Goal: Task Accomplishment & Management: Use online tool/utility

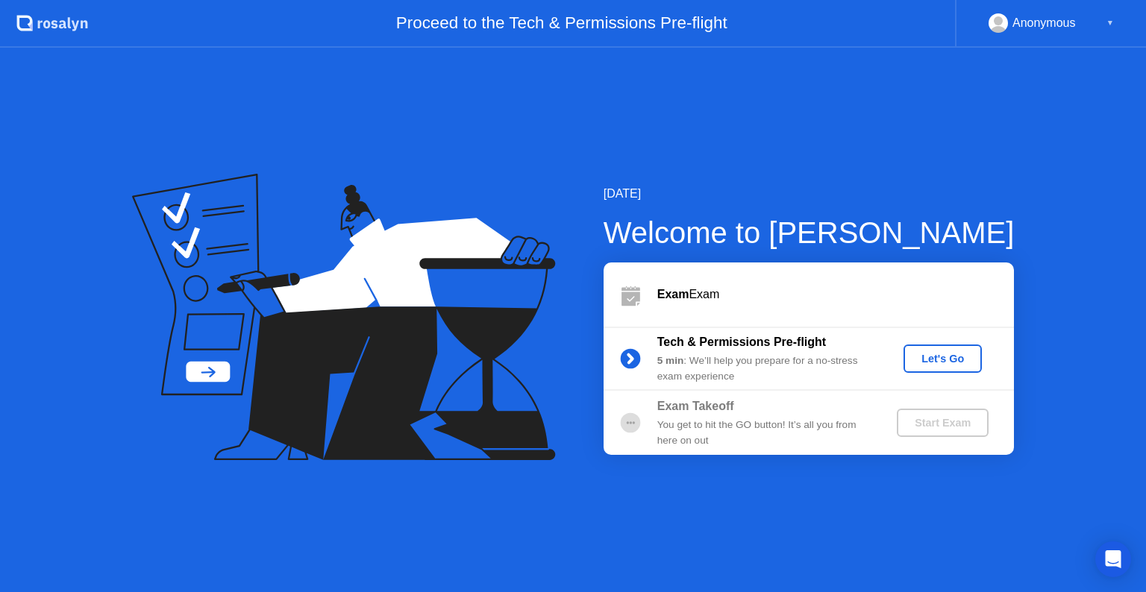
click at [950, 358] on div "Let's Go" at bounding box center [943, 359] width 66 height 12
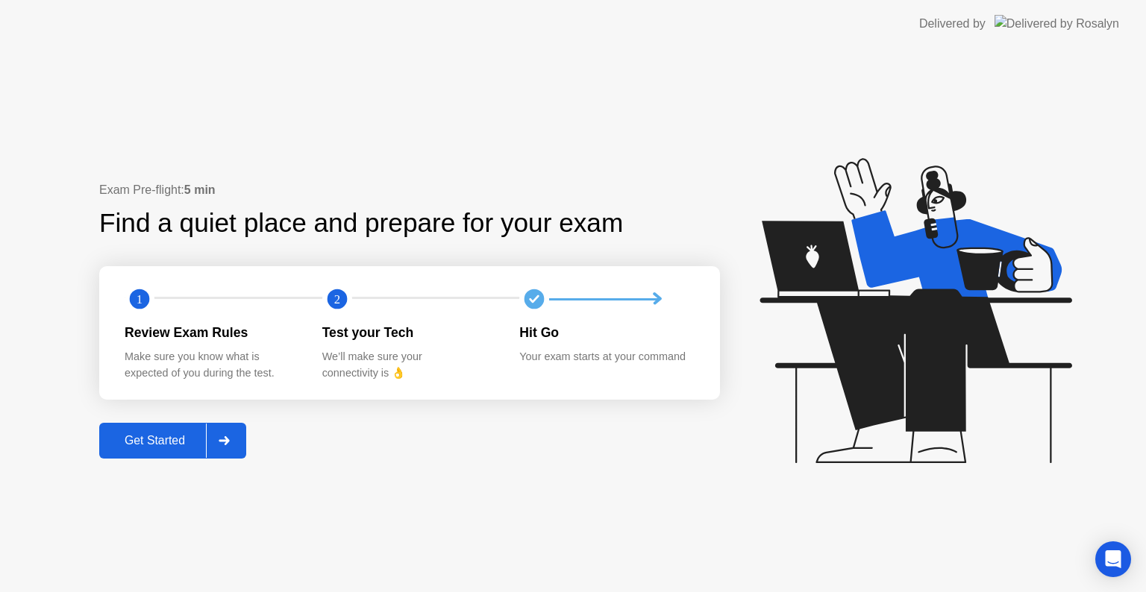
click at [155, 445] on div "Get Started" at bounding box center [155, 440] width 102 height 13
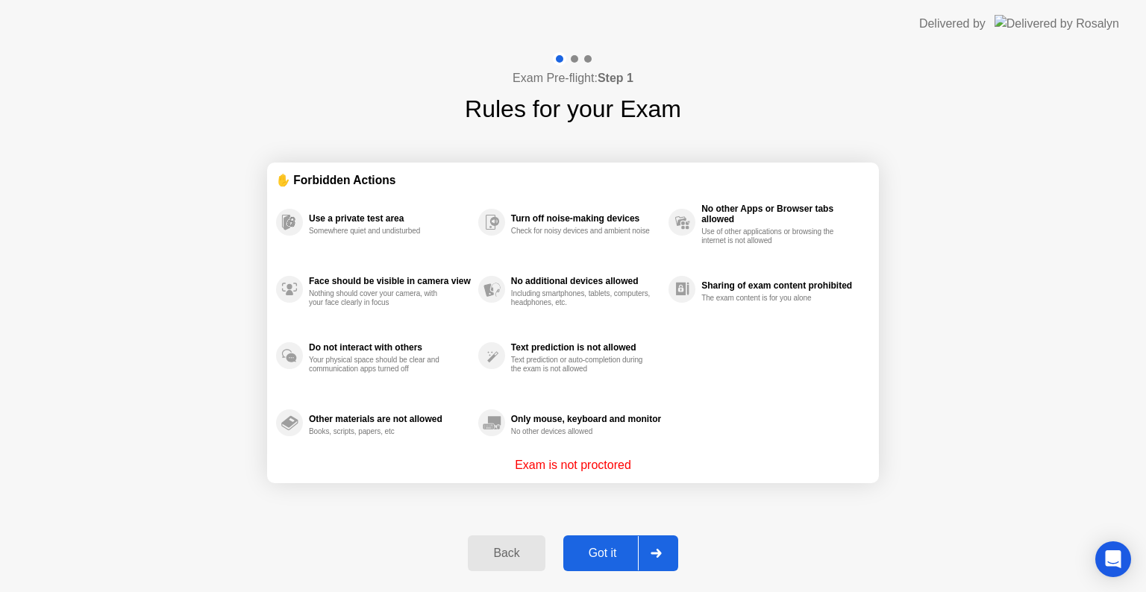
click at [632, 556] on div "Got it" at bounding box center [603, 553] width 70 height 13
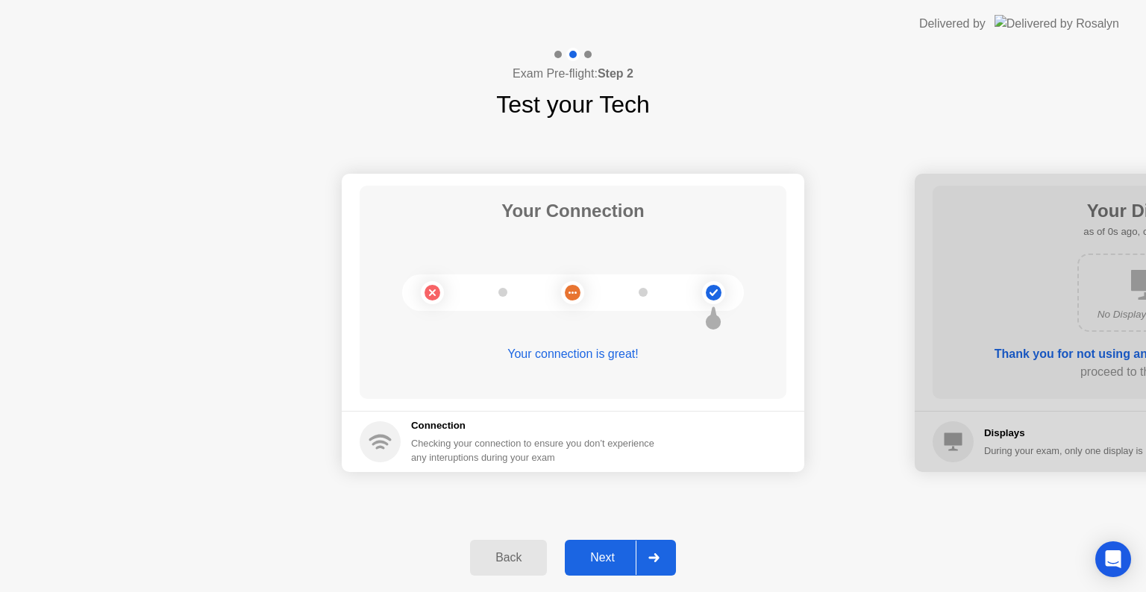
click at [610, 559] on div "Next" at bounding box center [602, 557] width 66 height 13
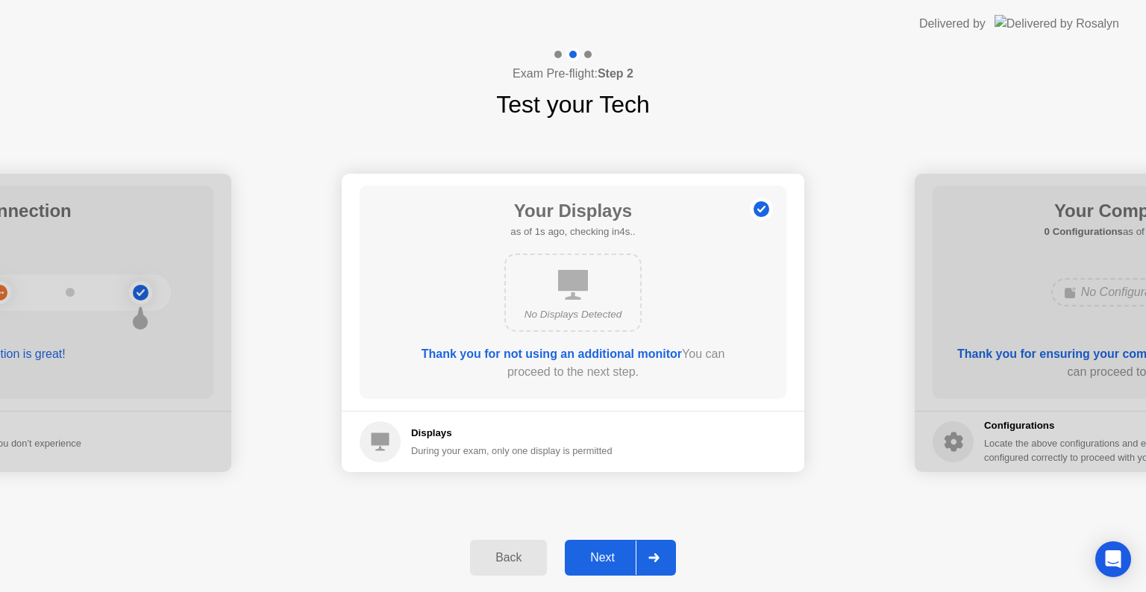
click at [610, 559] on div "Next" at bounding box center [602, 557] width 66 height 13
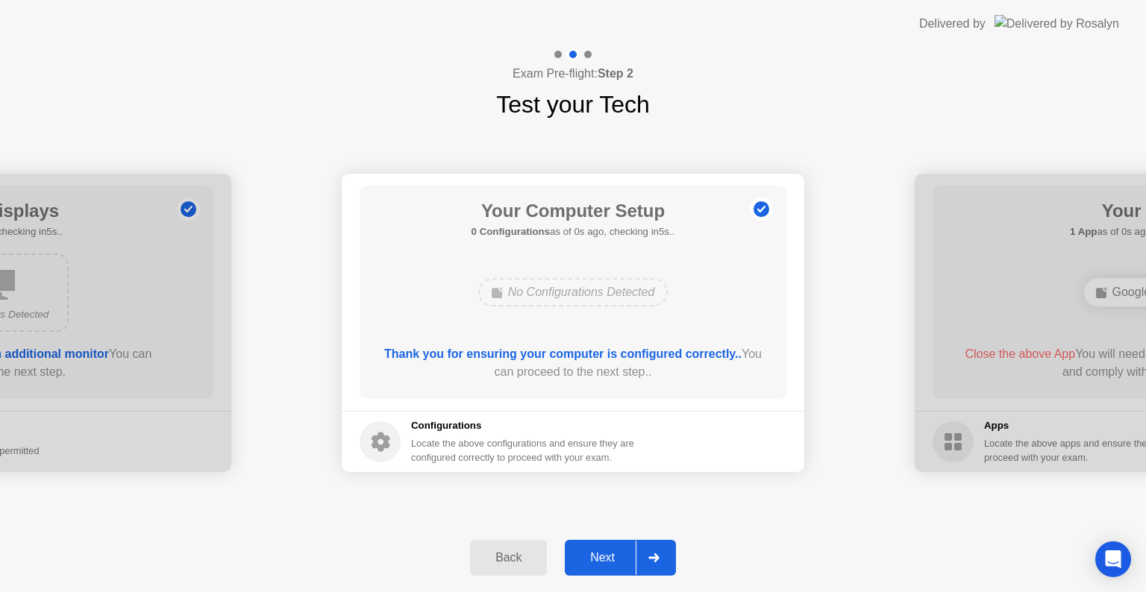
click at [610, 559] on div "Next" at bounding box center [602, 557] width 66 height 13
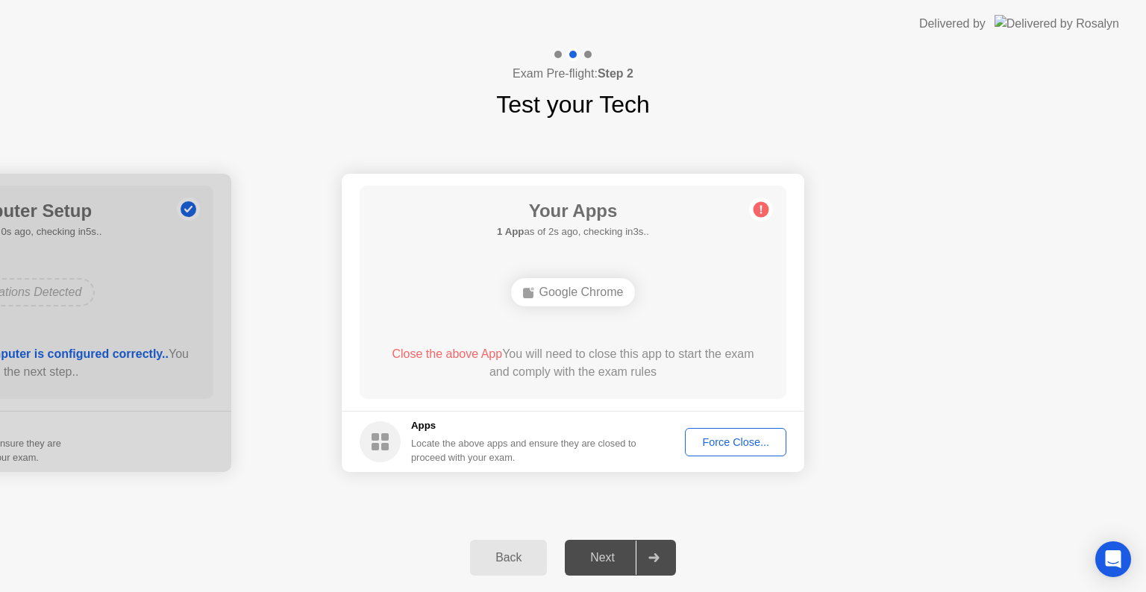
click at [725, 450] on button "Force Close..." at bounding box center [735, 442] width 101 height 28
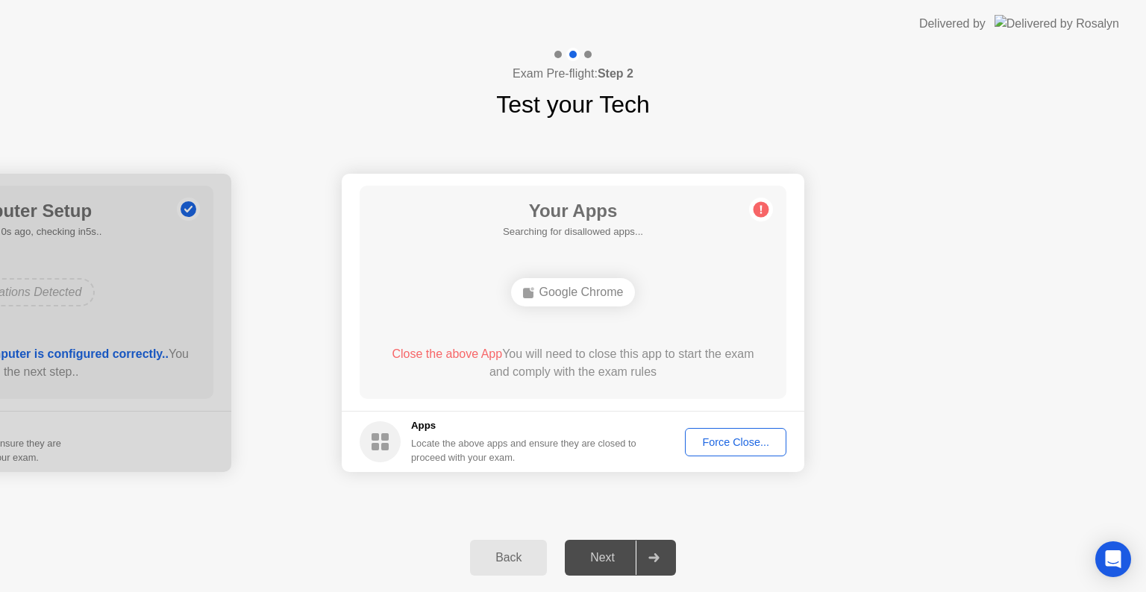
click at [609, 560] on div "Next" at bounding box center [602, 557] width 66 height 13
click at [642, 554] on div at bounding box center [654, 558] width 36 height 34
click at [727, 437] on div "Force Close..." at bounding box center [735, 443] width 91 height 12
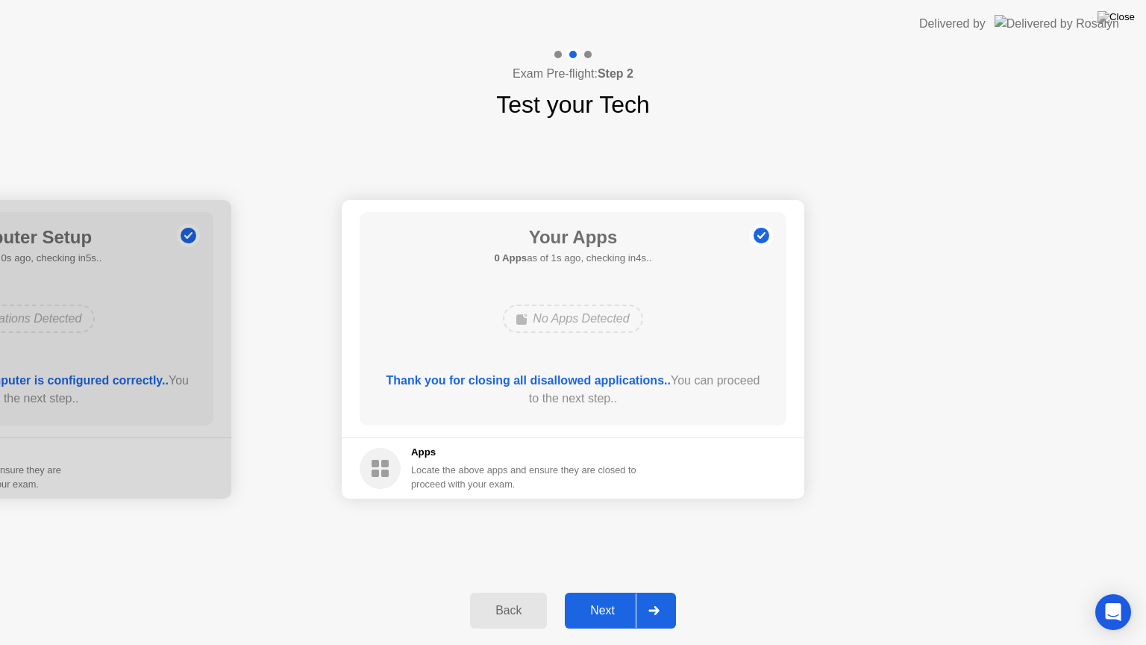
click at [616, 592] on div "Next" at bounding box center [602, 610] width 66 height 13
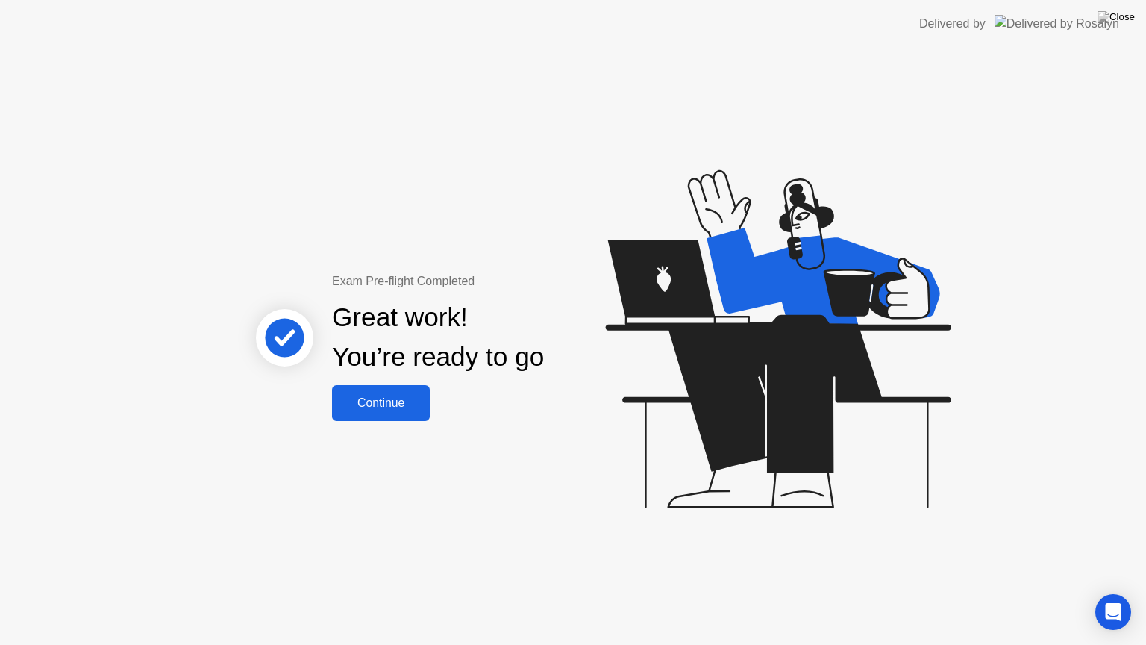
click at [403, 410] on div "Continue" at bounding box center [381, 402] width 89 height 13
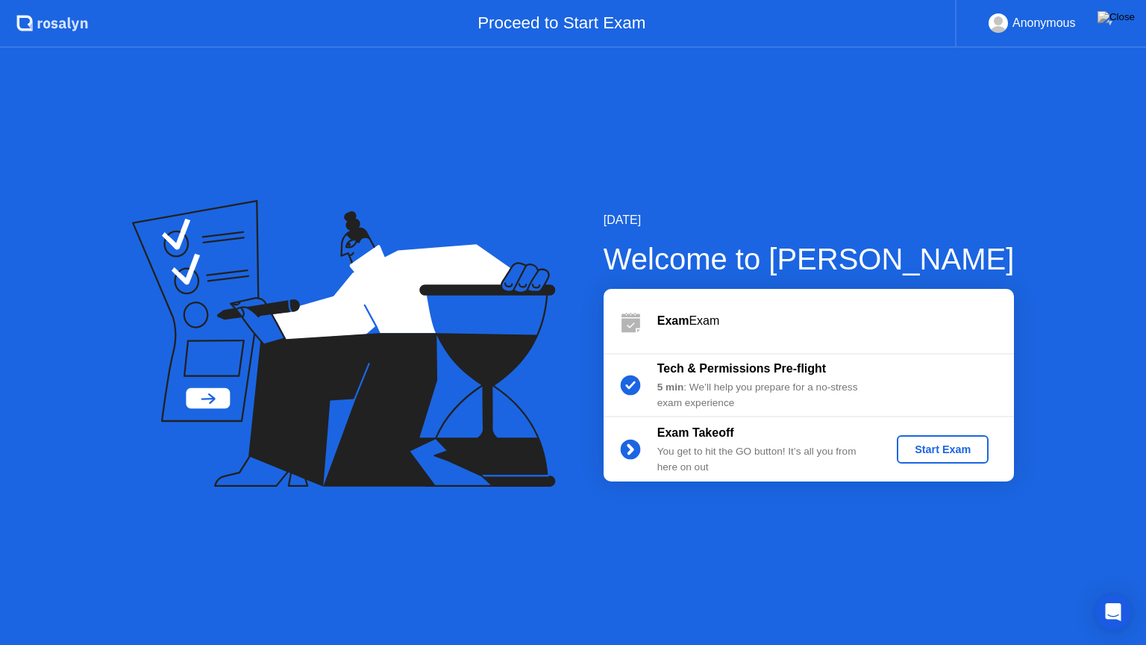
click at [939, 473] on div "Exam Takeoff You get to hit the GO button! It’s all you from here on out Start …" at bounding box center [809, 449] width 410 height 64
click at [946, 448] on div "Start Exam" at bounding box center [943, 449] width 80 height 12
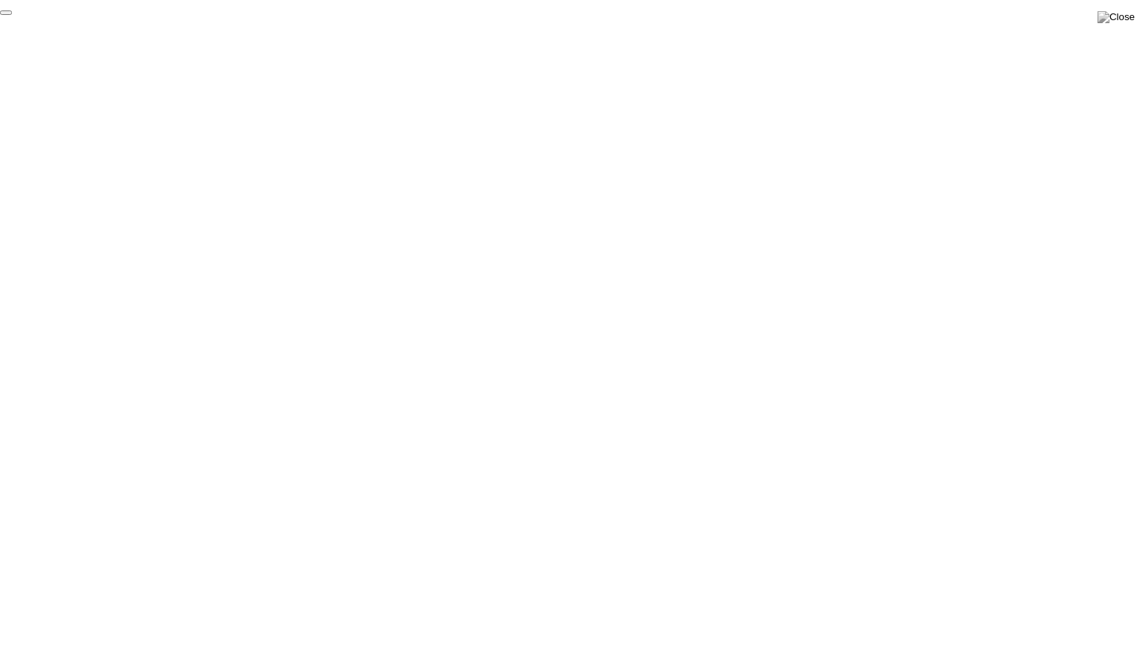
click div "End Proctoring Session"
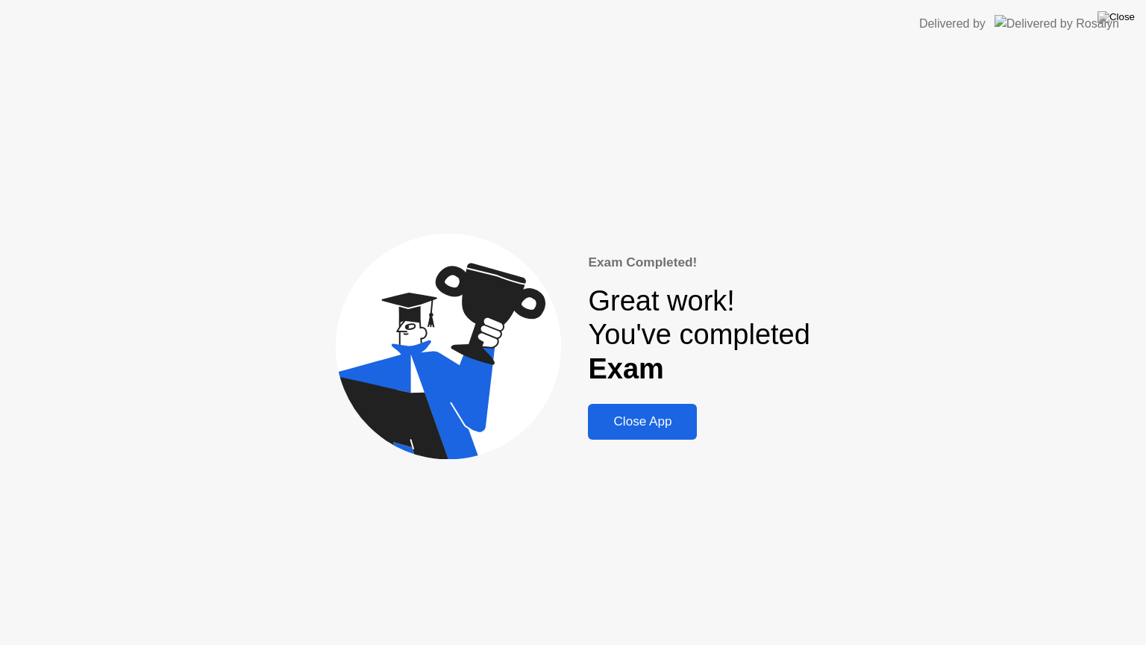
click at [675, 429] on div "Close App" at bounding box center [642, 421] width 100 height 15
